Goal: Task Accomplishment & Management: Use online tool/utility

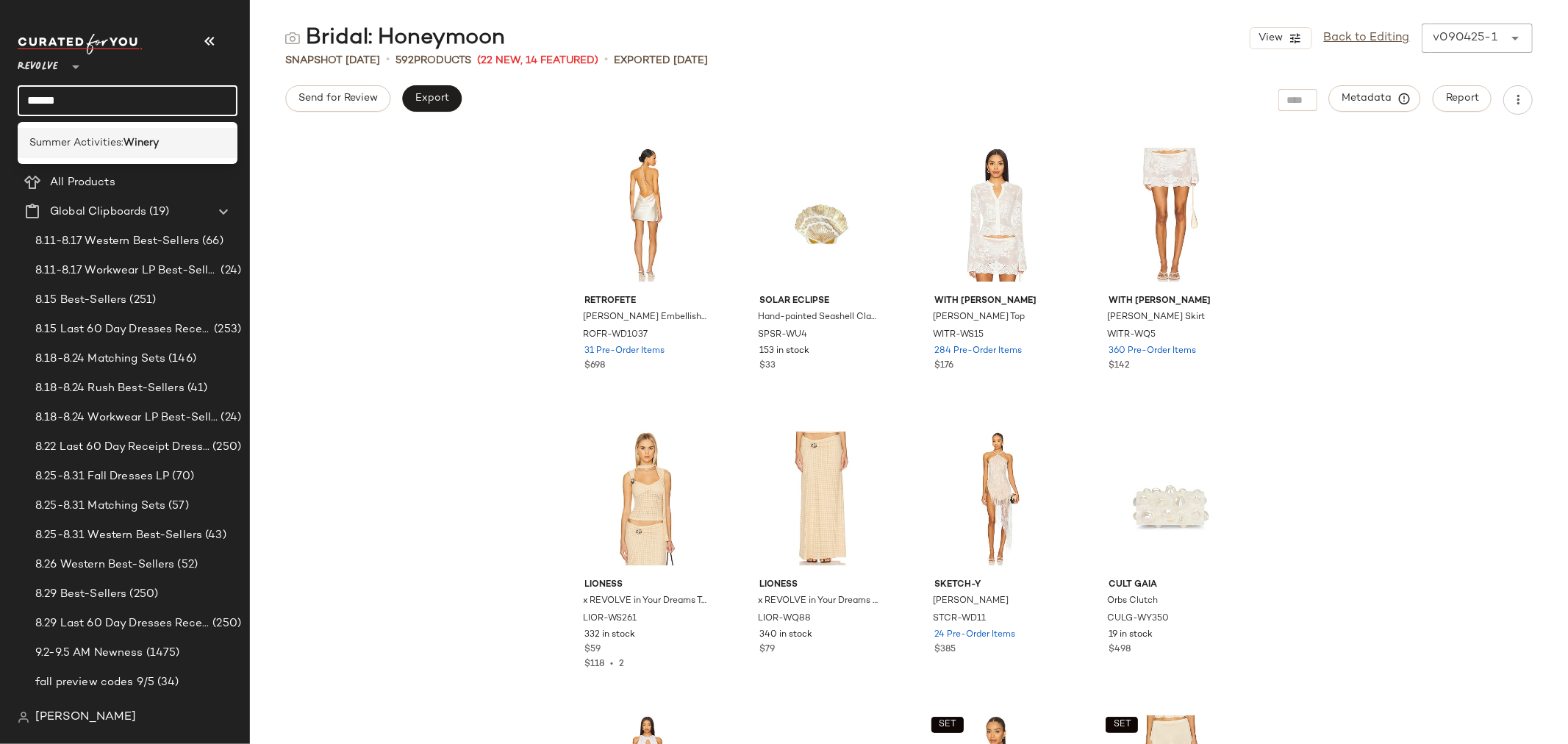
type input "******"
click at [106, 145] on span "Summer Activities:" at bounding box center [76, 142] width 94 height 15
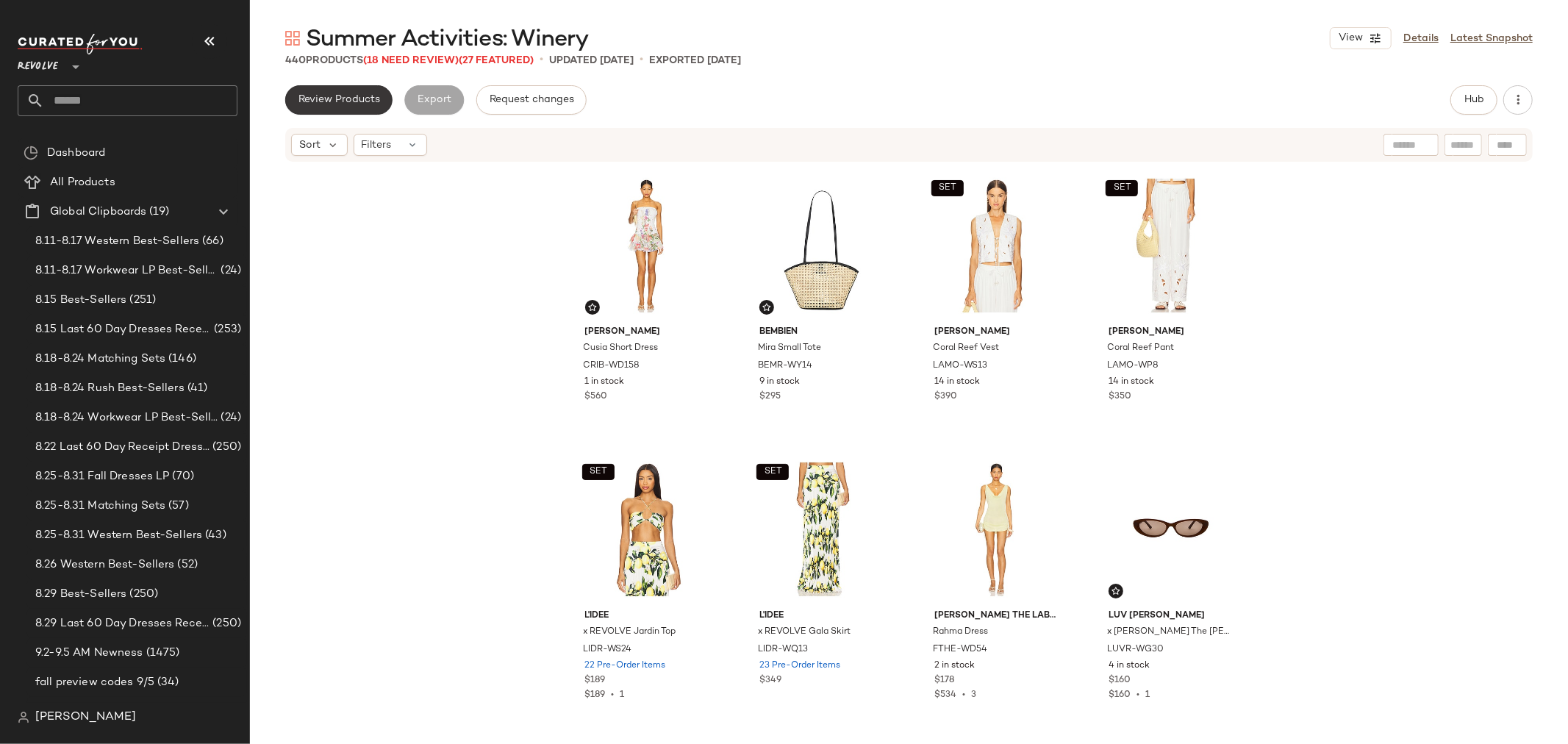
click at [344, 92] on button "Review Products" at bounding box center [338, 99] width 107 height 29
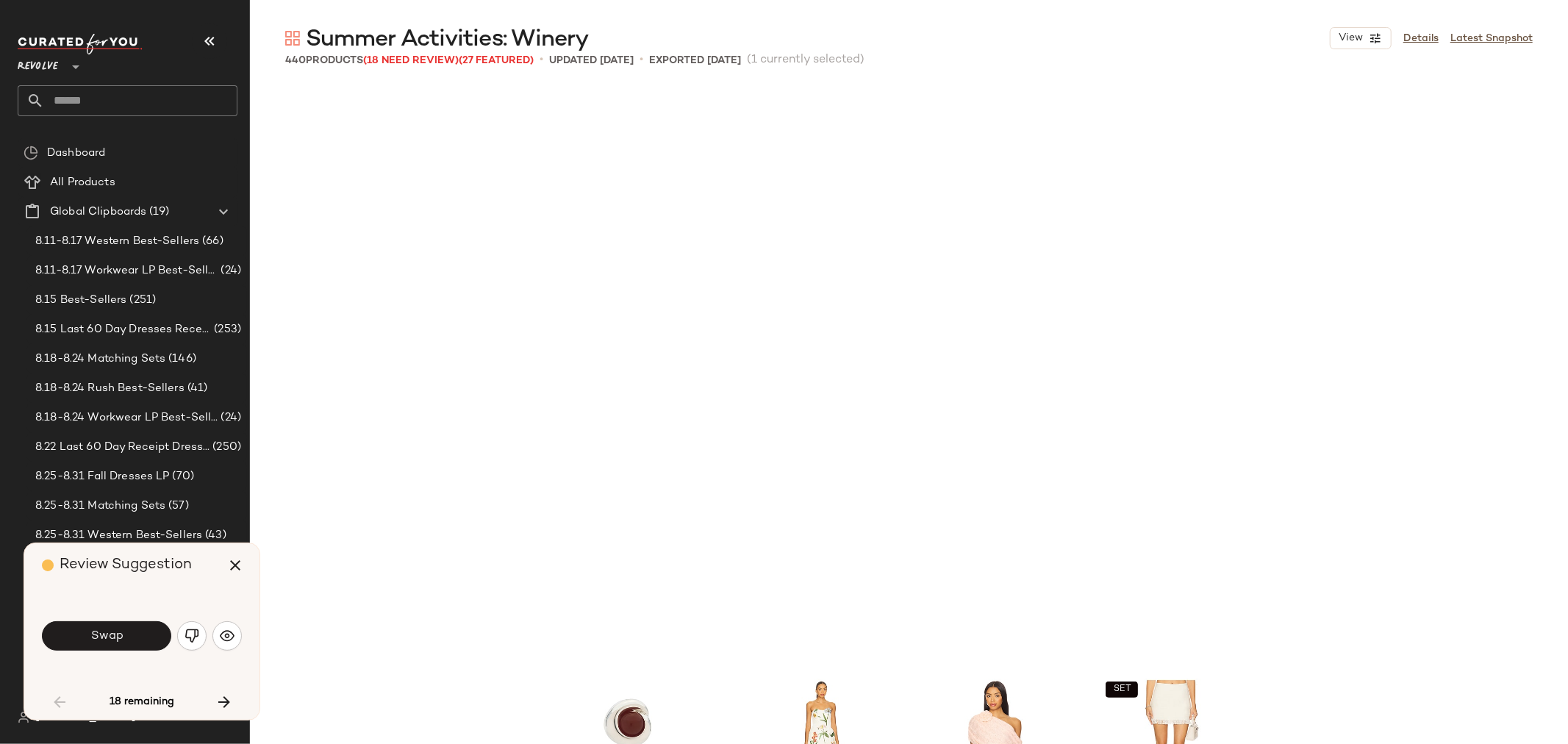
scroll to position [580, 0]
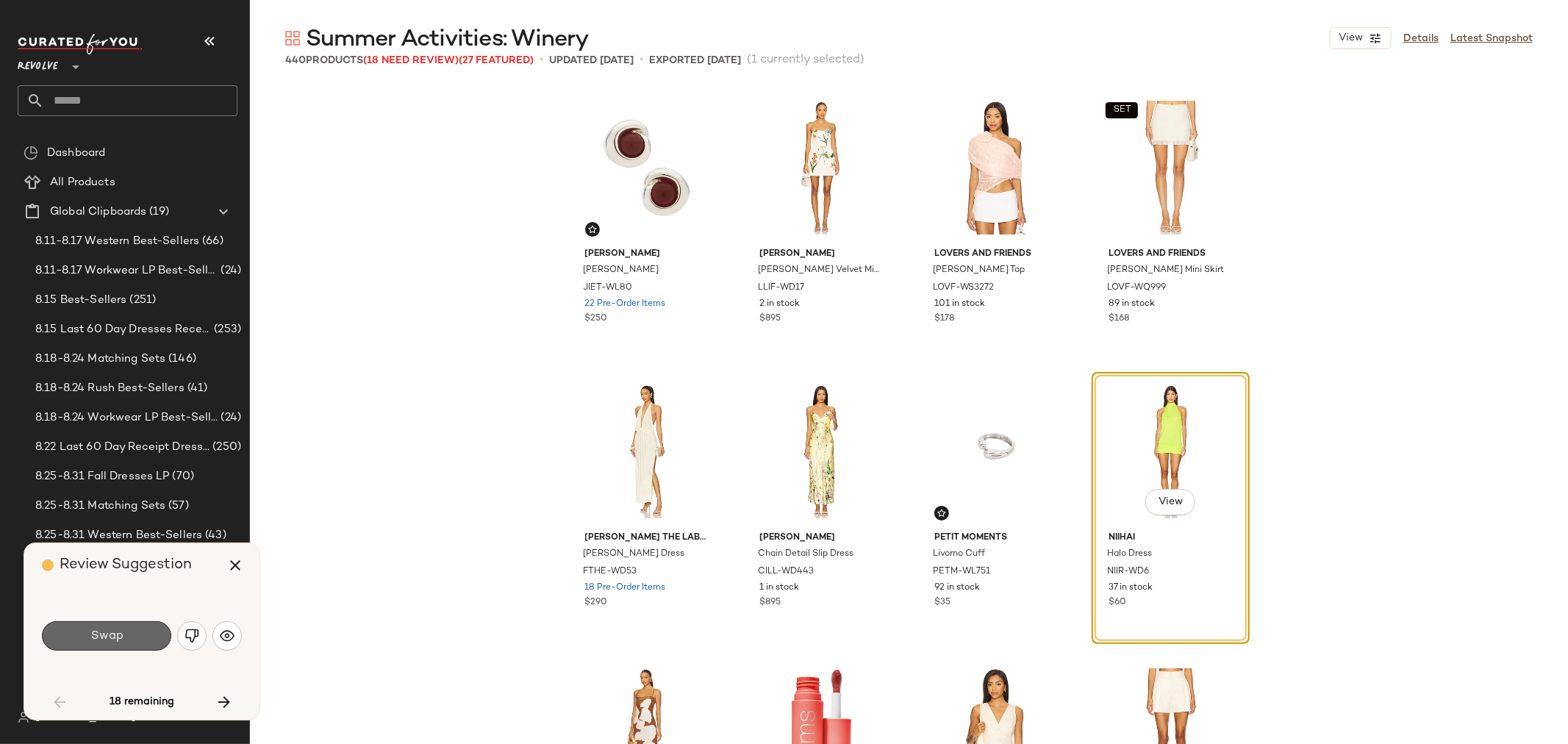
click at [94, 623] on button "Swap" at bounding box center [106, 636] width 129 height 29
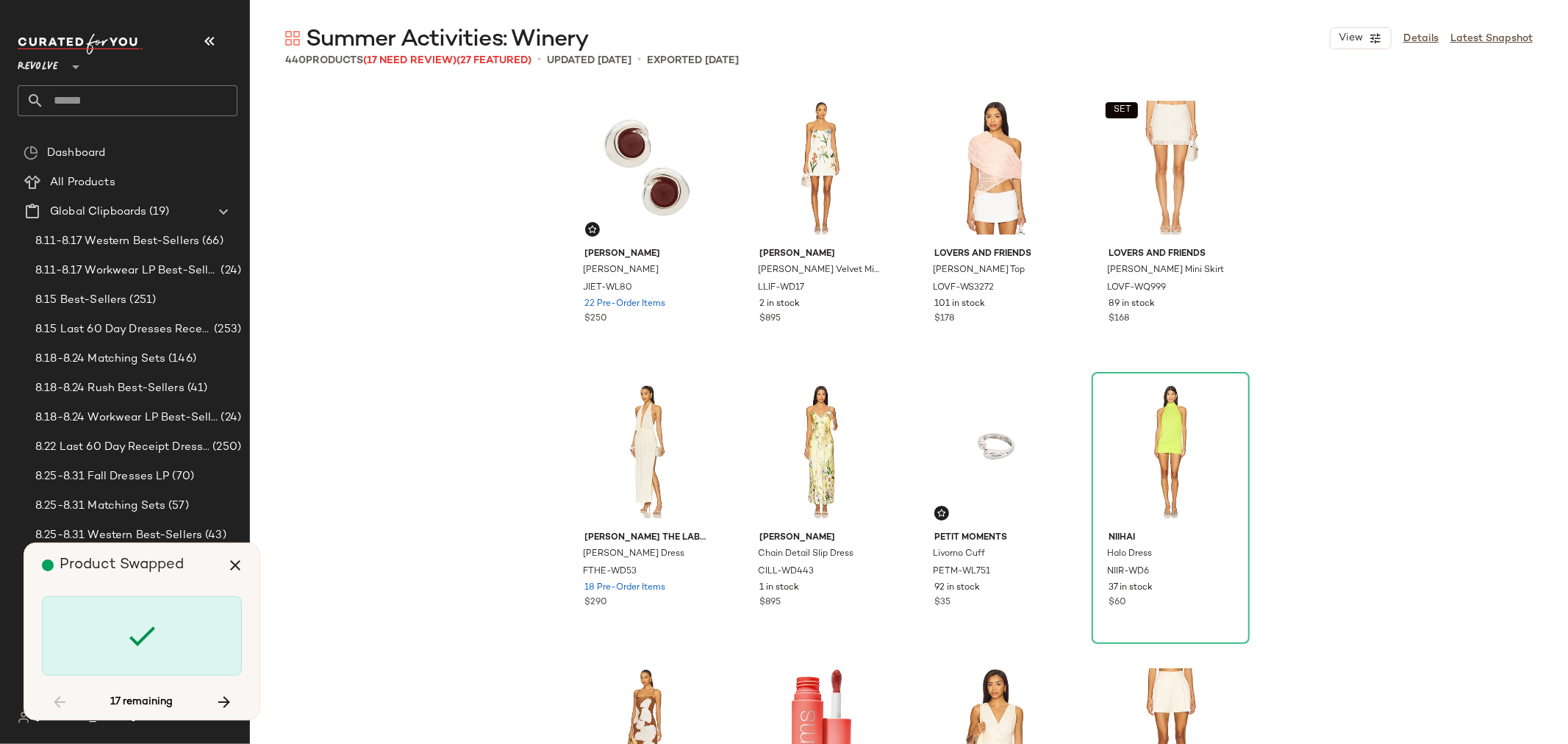
scroll to position [9651, 0]
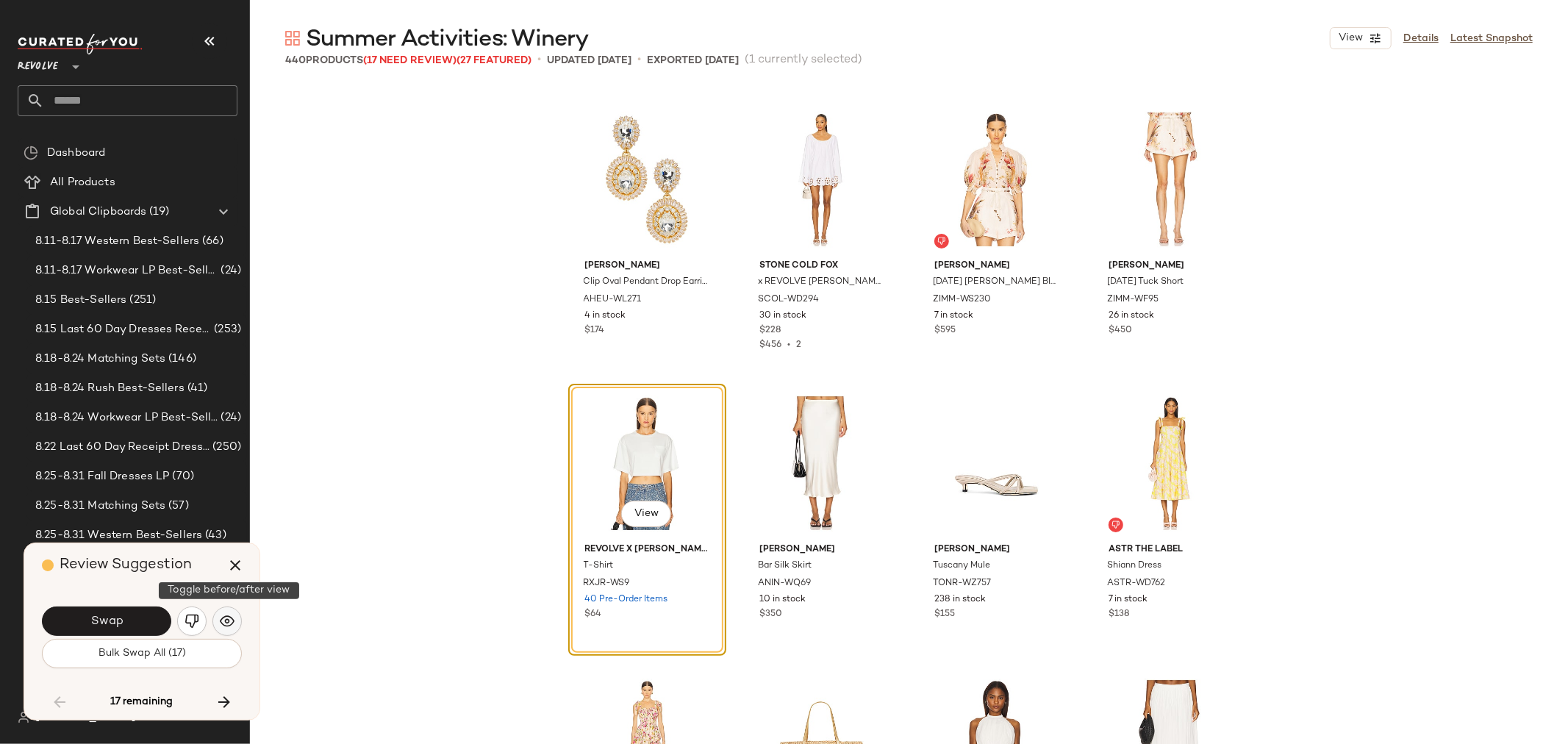
click at [228, 626] on img "button" at bounding box center [227, 621] width 15 height 15
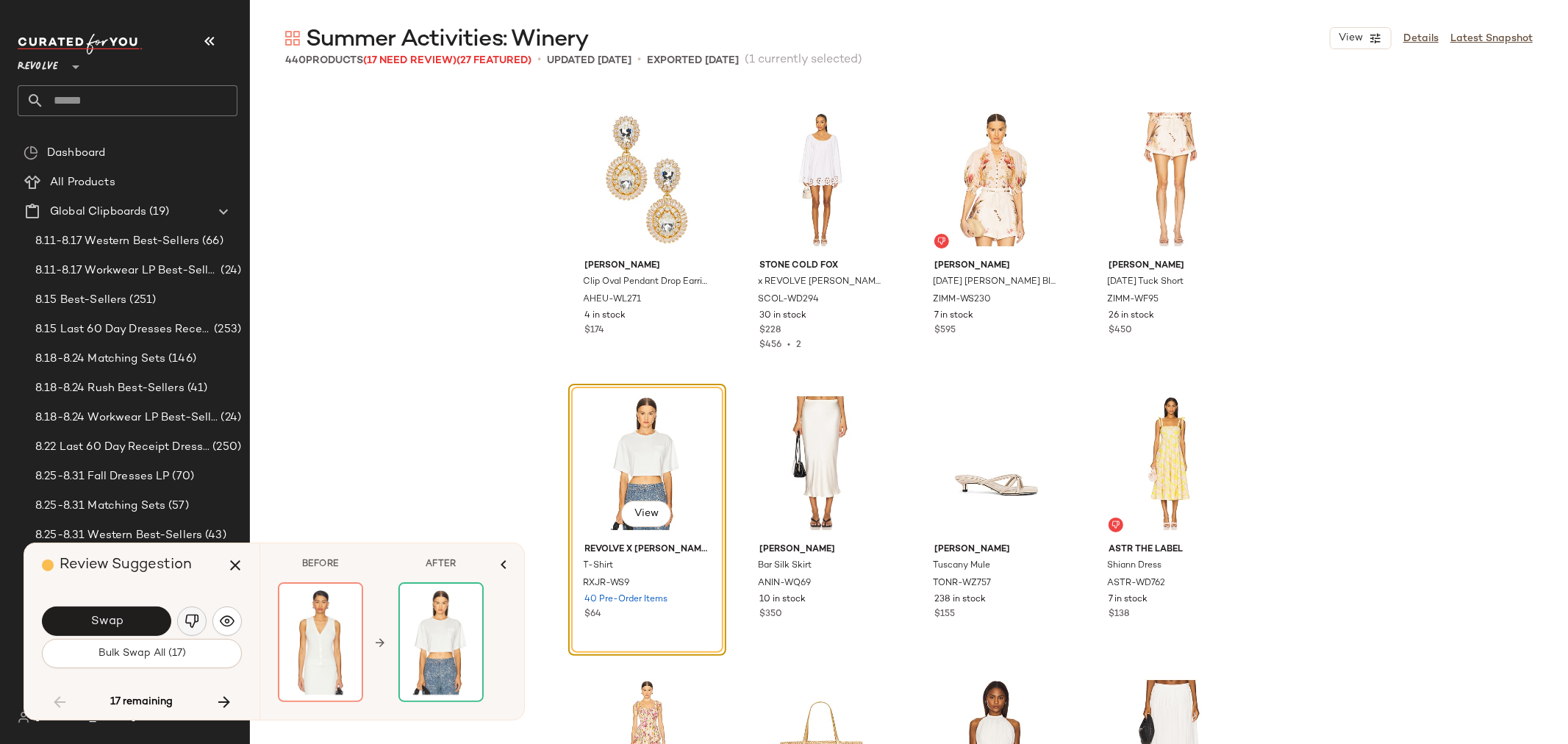
click at [194, 623] on img "button" at bounding box center [191, 621] width 15 height 15
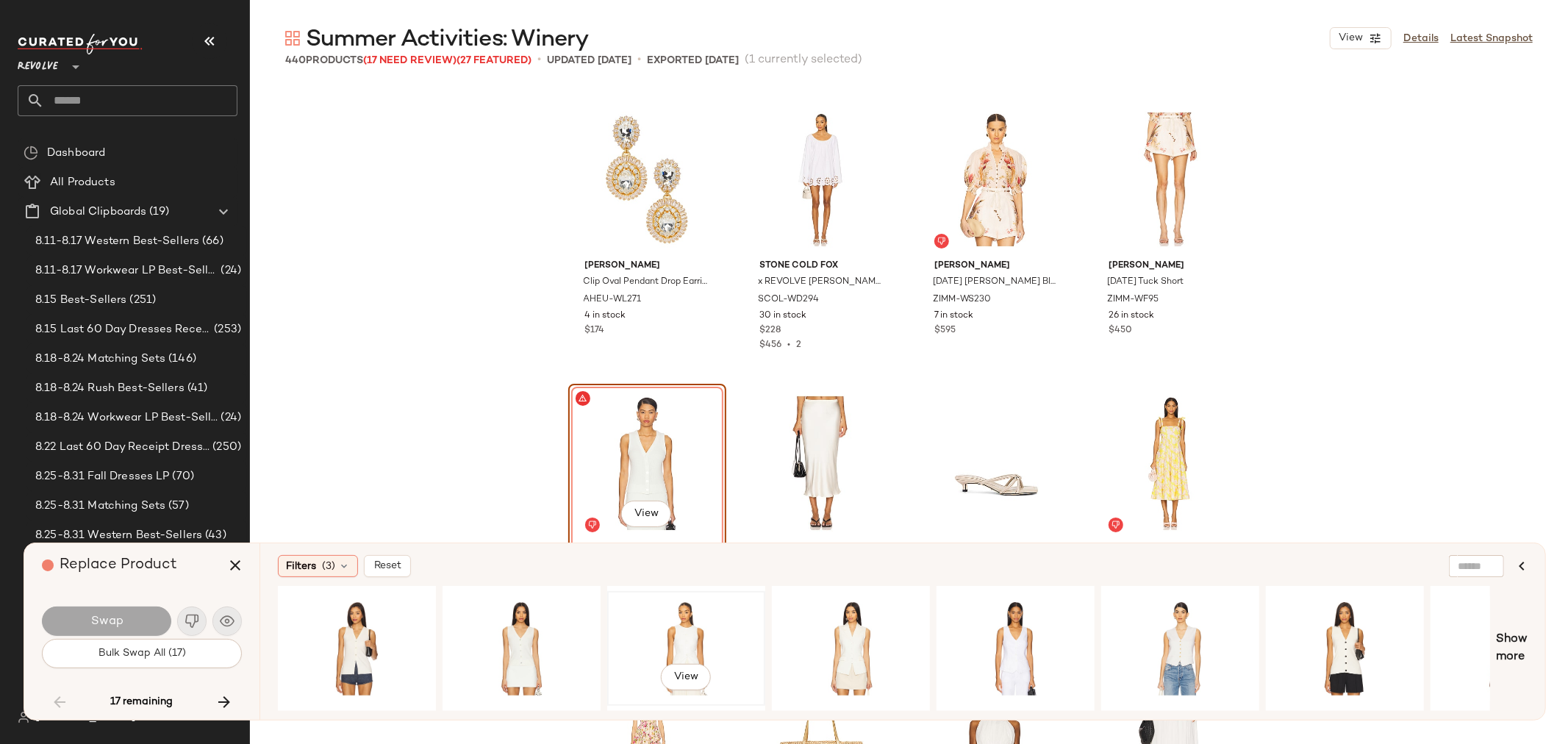
click at [693, 644] on div "View" at bounding box center [686, 649] width 148 height 105
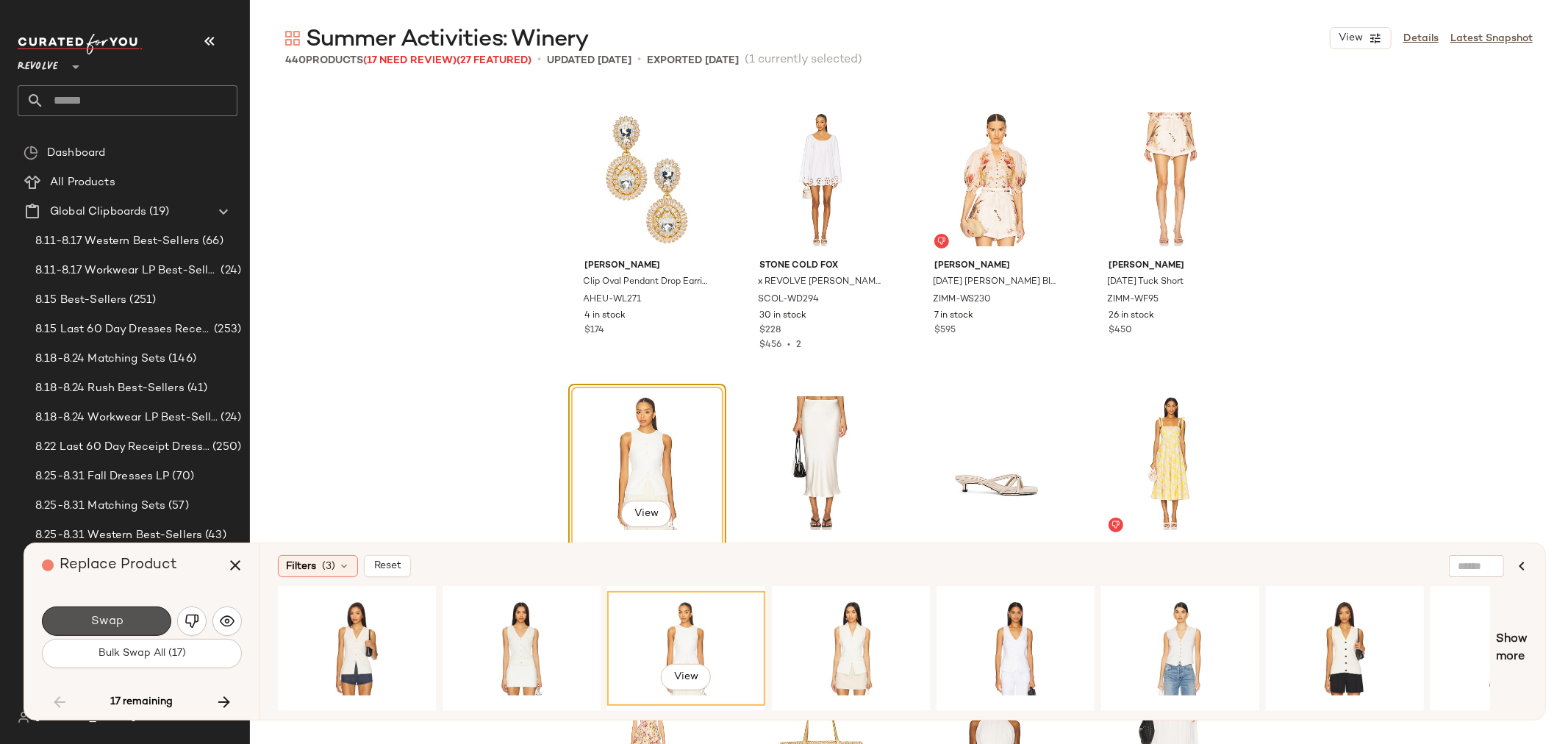
click at [116, 623] on span "Swap" at bounding box center [106, 622] width 33 height 14
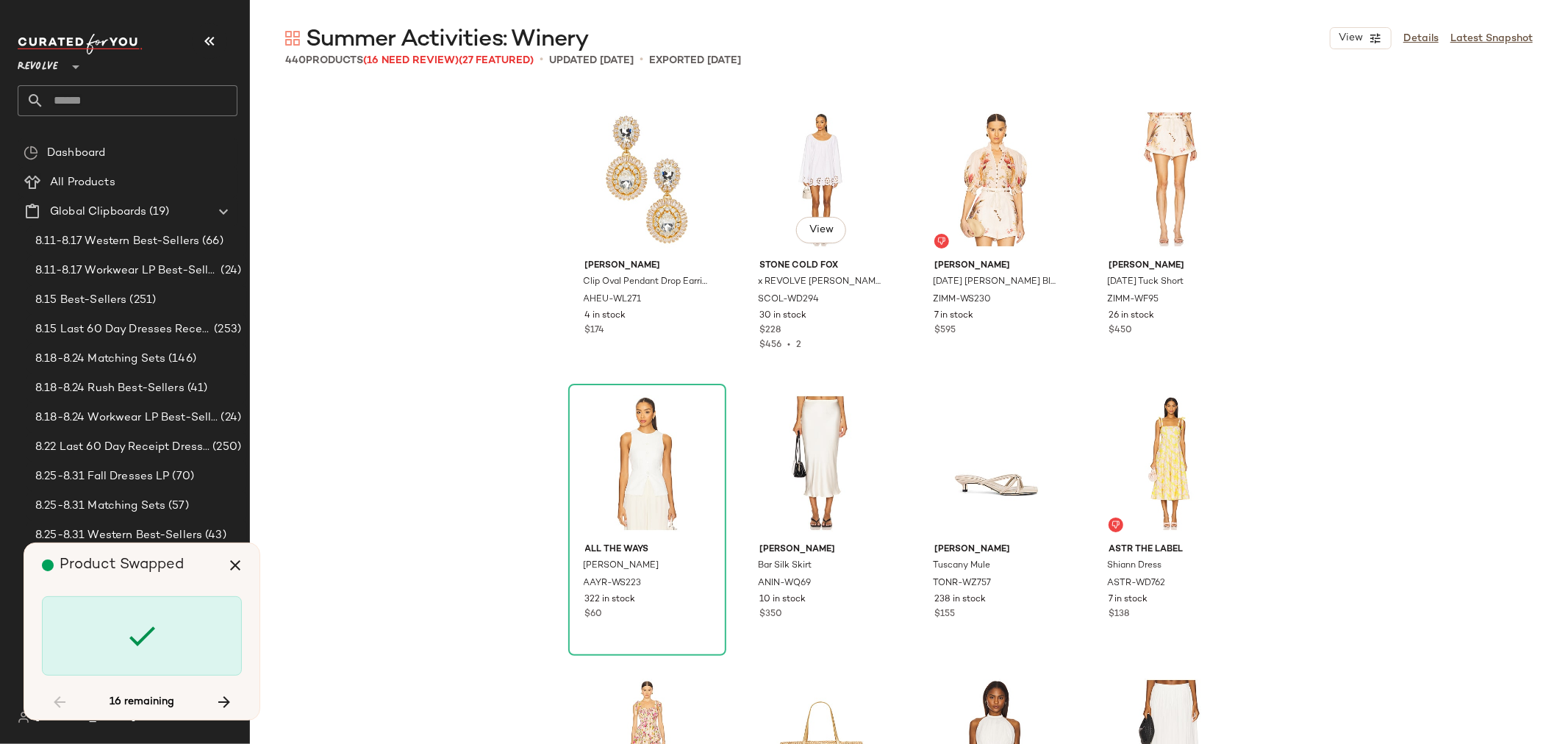
scroll to position [10786, 0]
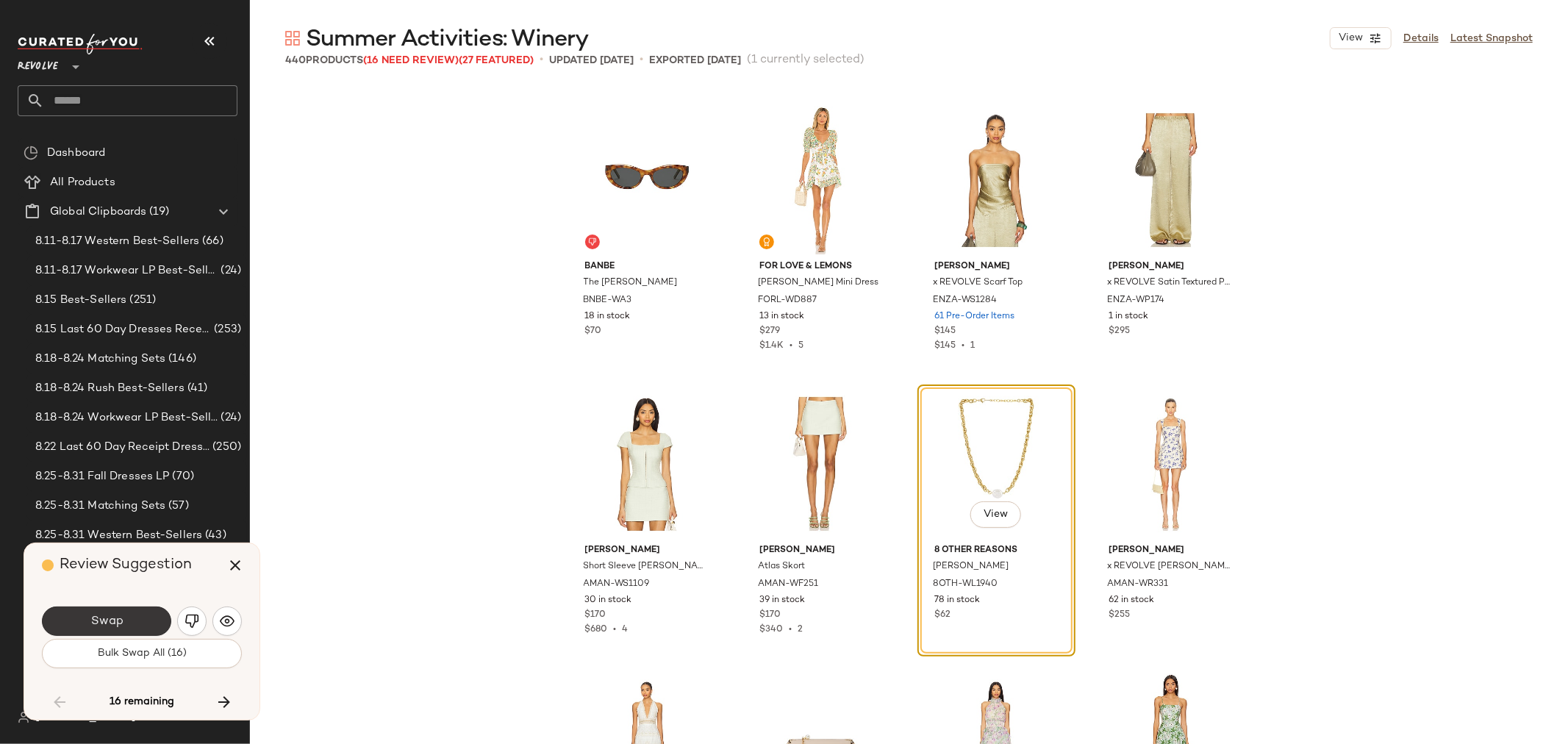
click at [89, 625] on button "Swap" at bounding box center [106, 621] width 129 height 29
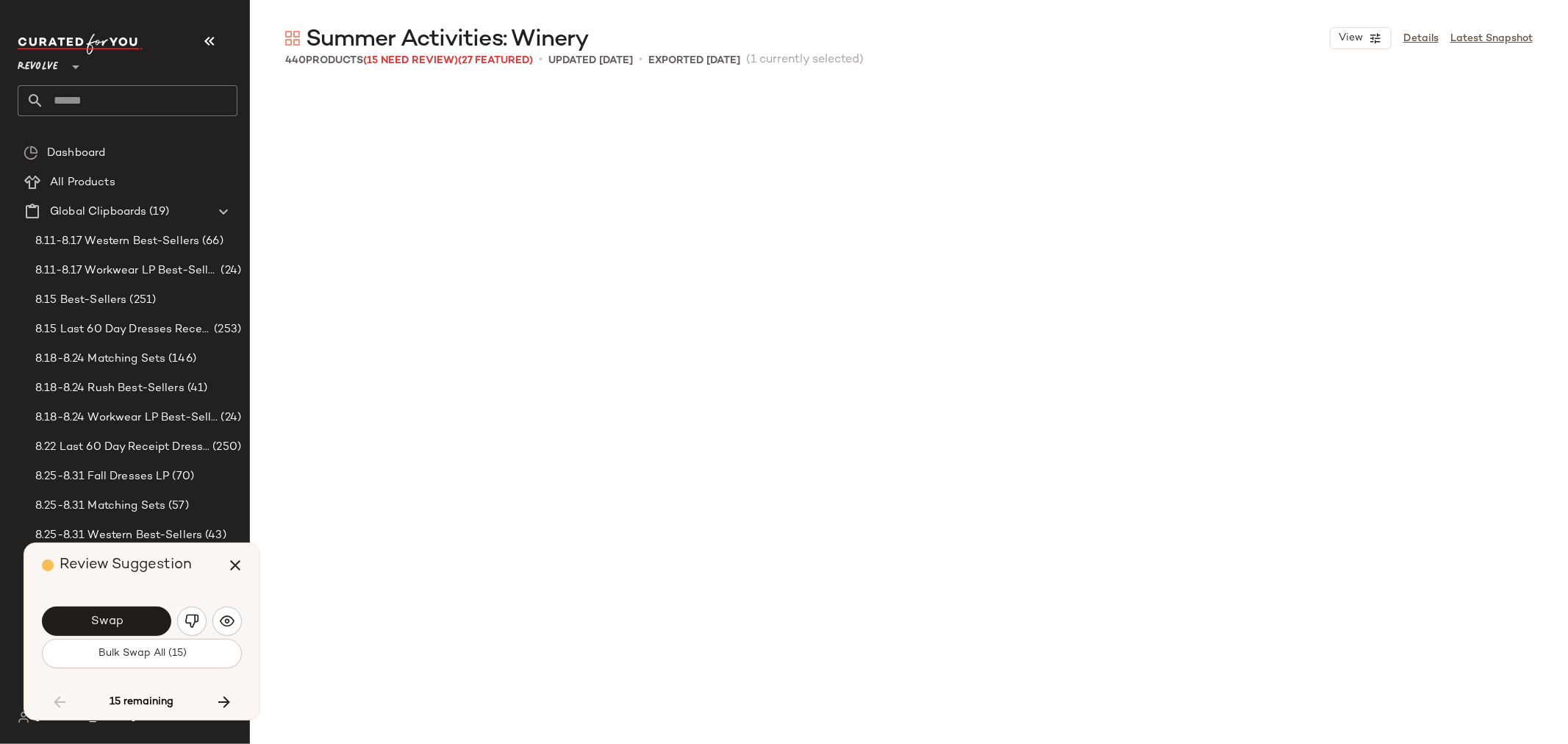
scroll to position [11638, 0]
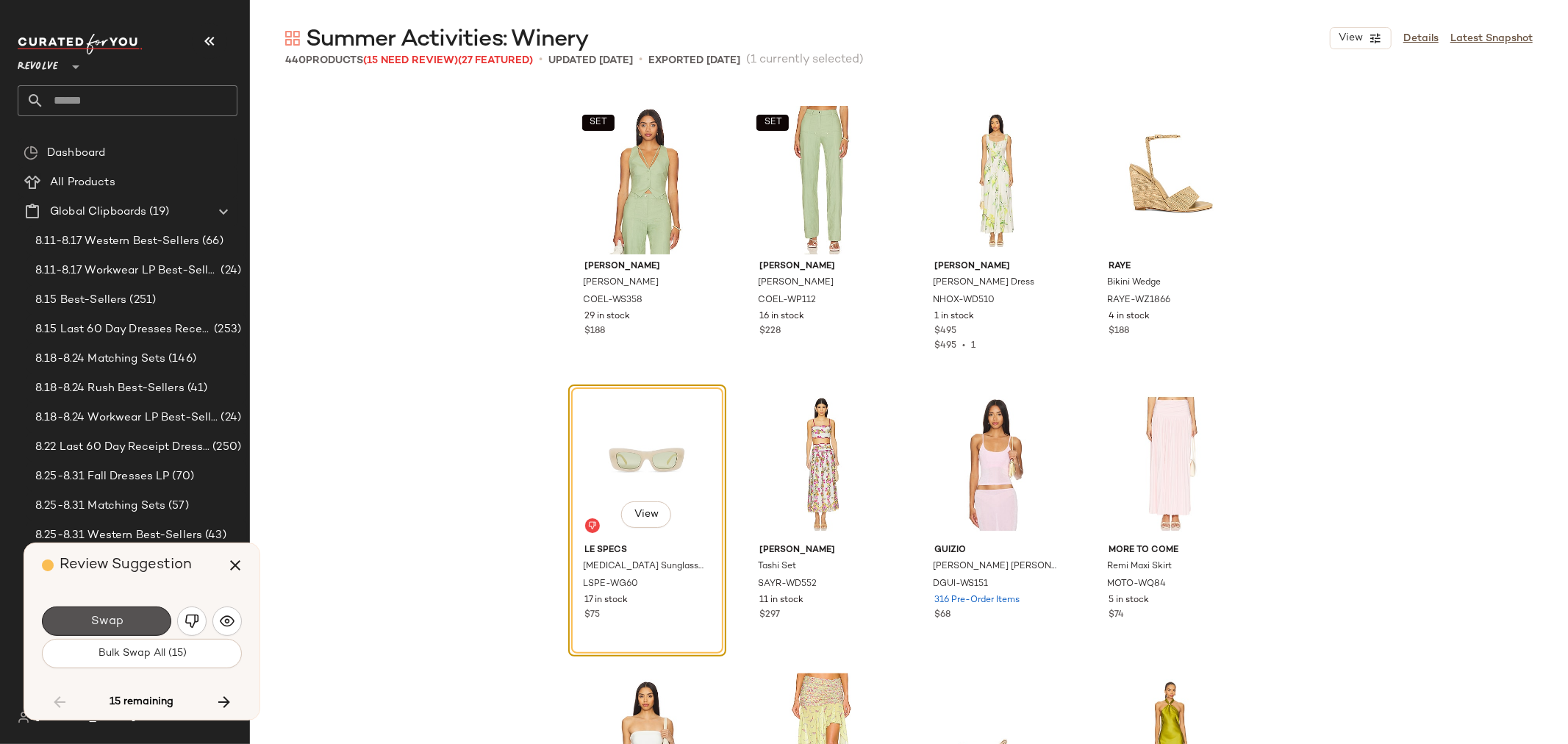
click at [95, 611] on button "Swap" at bounding box center [106, 621] width 129 height 29
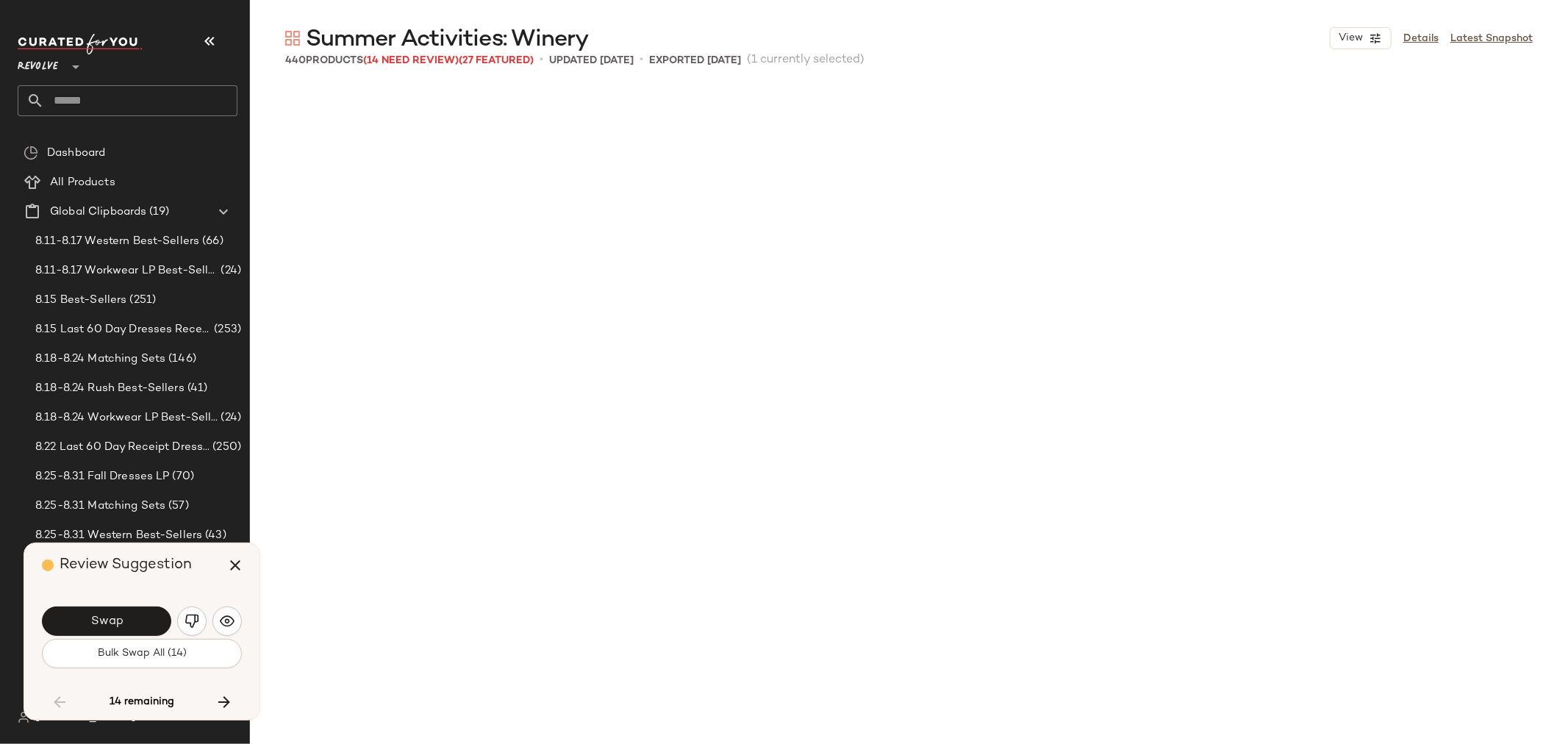
scroll to position [12490, 0]
